Goal: Task Accomplishment & Management: Complete application form

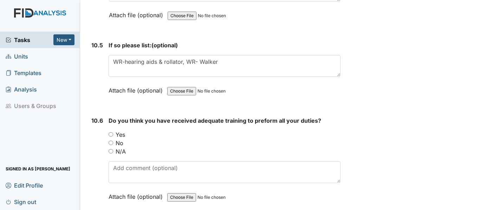
scroll to position [9377, 0]
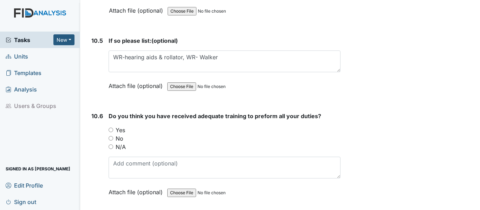
type textarea "WR"
click at [109, 129] on input "Yes" at bounding box center [111, 130] width 5 height 5
radio input "true"
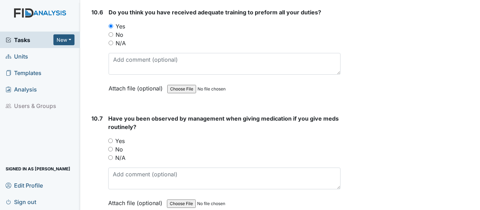
scroll to position [9483, 0]
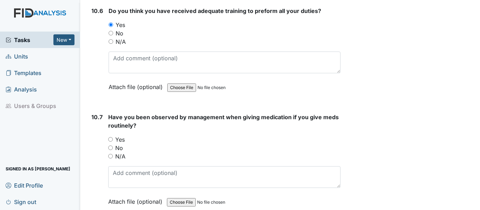
click at [112, 155] on input "N/A" at bounding box center [110, 156] width 5 height 5
radio input "true"
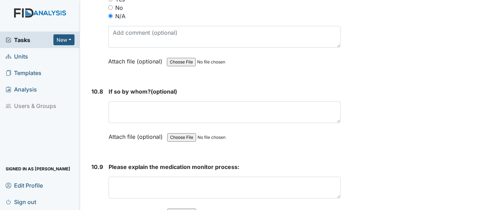
scroll to position [9670, 0]
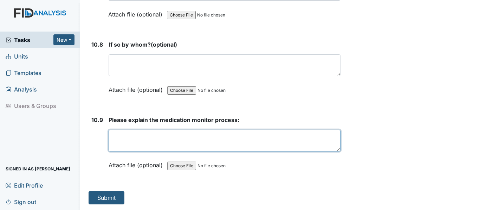
click at [166, 136] on textarea at bounding box center [225, 141] width 232 height 22
type textarea "C"
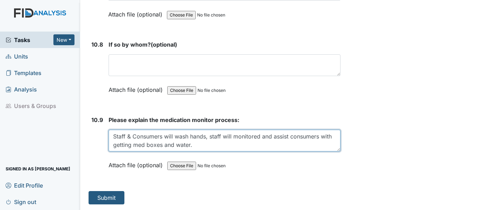
click at [278, 143] on textarea "Staff & Consumers will wash hands, staff will monitored and assist consumers wi…" at bounding box center [225, 141] width 232 height 22
click at [260, 137] on textarea "Staff & Consumers will wash hands, staff will monitored and assist consumers wi…" at bounding box center [225, 141] width 232 height 22
click at [215, 143] on textarea "Staff & Consumers will wash hands, staff will monitor and assist consumers with…" at bounding box center [225, 141] width 232 height 22
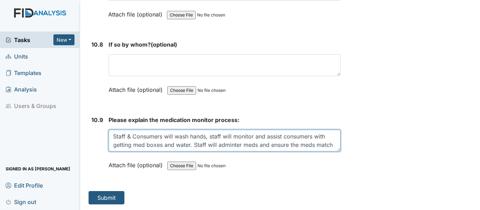
scroll to position [6, 0]
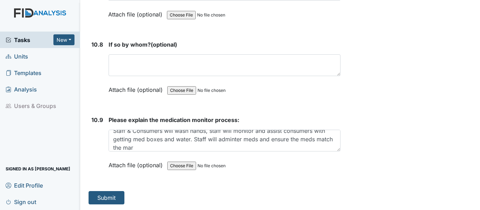
drag, startPoint x: 219, startPoint y: 140, endPoint x: 234, endPoint y: 152, distance: 18.9
click at [234, 152] on div "Please explain the medication monitor process: Staff & Consumers will wash hand…" at bounding box center [225, 145] width 232 height 59
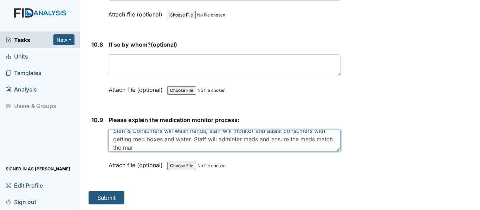
click at [222, 138] on textarea "Staff & Consumers will wash hands, staff will monitor and assist consumers with…" at bounding box center [225, 141] width 232 height 22
click at [244, 139] on textarea "Staff & Consumers will wash hands, staff will monitor and assist consumers with…" at bounding box center [225, 141] width 232 height 22
click at [169, 149] on textarea "Staff & Consumers will wash hands, staff will monitor and assist consumers with…" at bounding box center [225, 141] width 232 height 22
type textarea "Staff & Consumers will wash hands, staff will monitor and assist consumers with…"
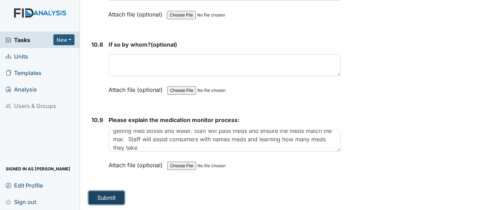
click at [115, 194] on button "Submit" at bounding box center [107, 197] width 36 height 13
